Goal: Task Accomplishment & Management: Manage account settings

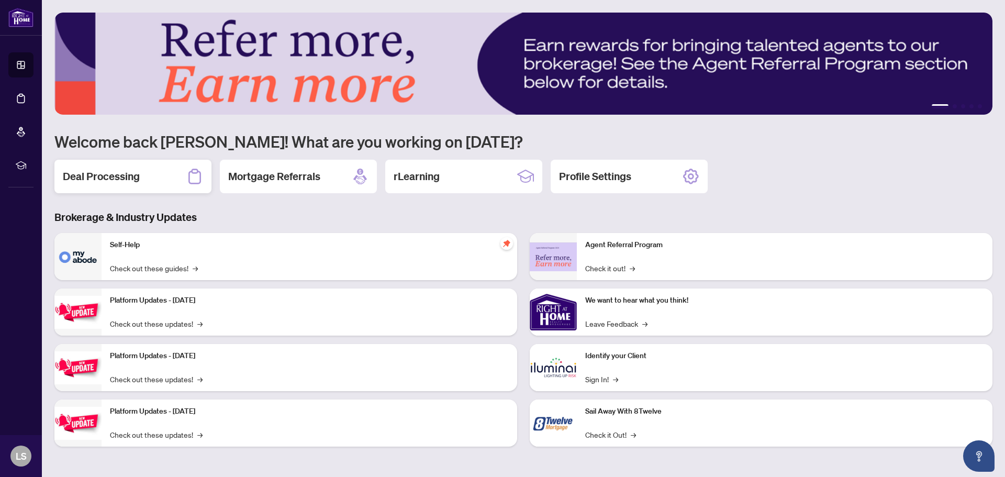
click at [130, 177] on h2 "Deal Processing" at bounding box center [101, 176] width 77 height 15
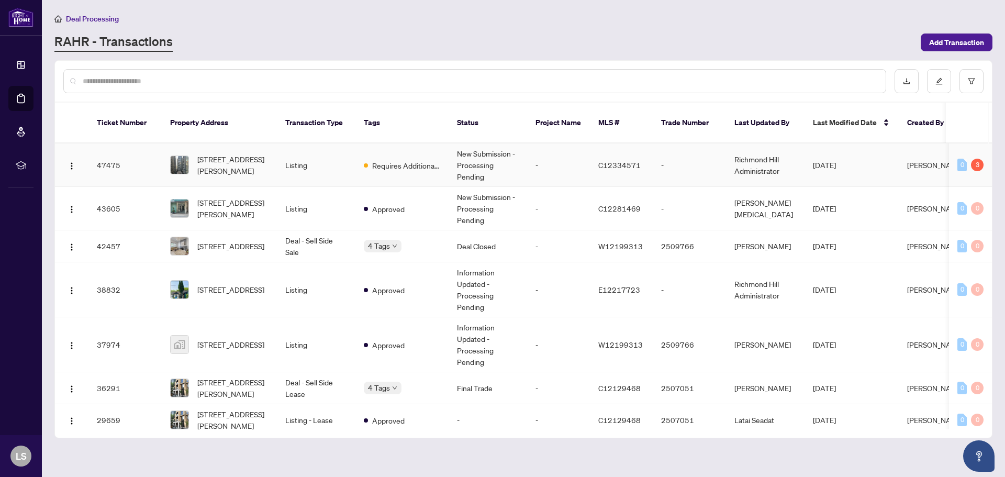
click at [361, 152] on td "Requires Additional Docs" at bounding box center [401, 164] width 93 height 43
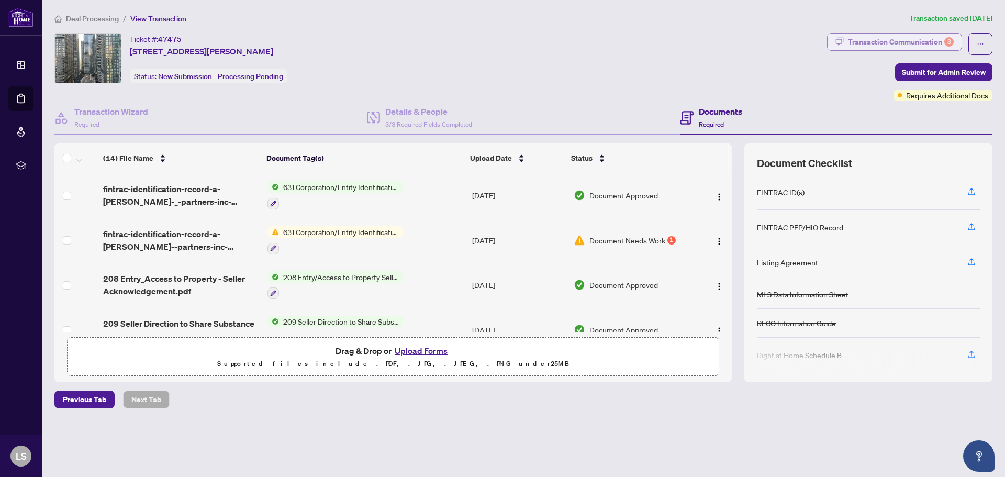
click at [937, 41] on div "Transaction Communication 3" at bounding box center [901, 41] width 106 height 17
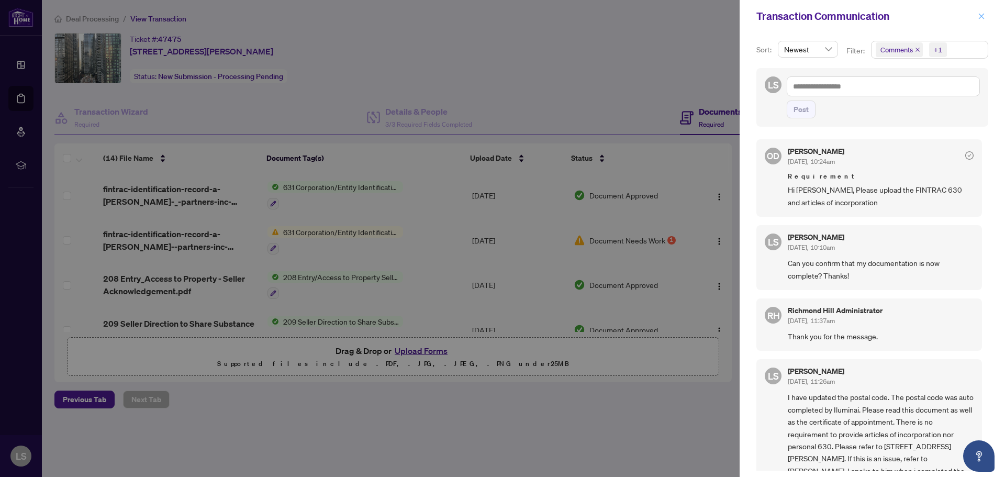
click at [977, 16] on icon "close" at bounding box center [980, 16] width 7 height 7
